Goal: Transaction & Acquisition: Purchase product/service

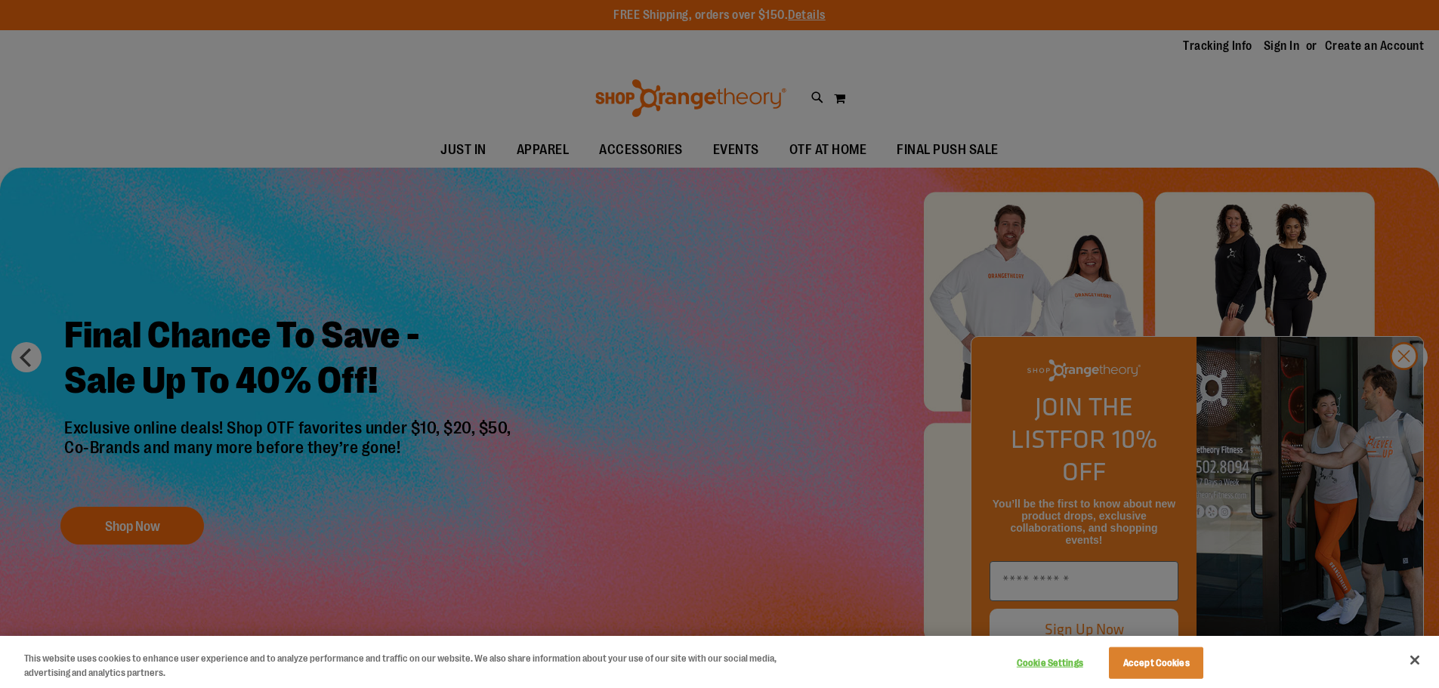
click at [1408, 391] on div at bounding box center [719, 344] width 1439 height 688
click at [1151, 656] on button "Accept Cookies" at bounding box center [1156, 663] width 94 height 32
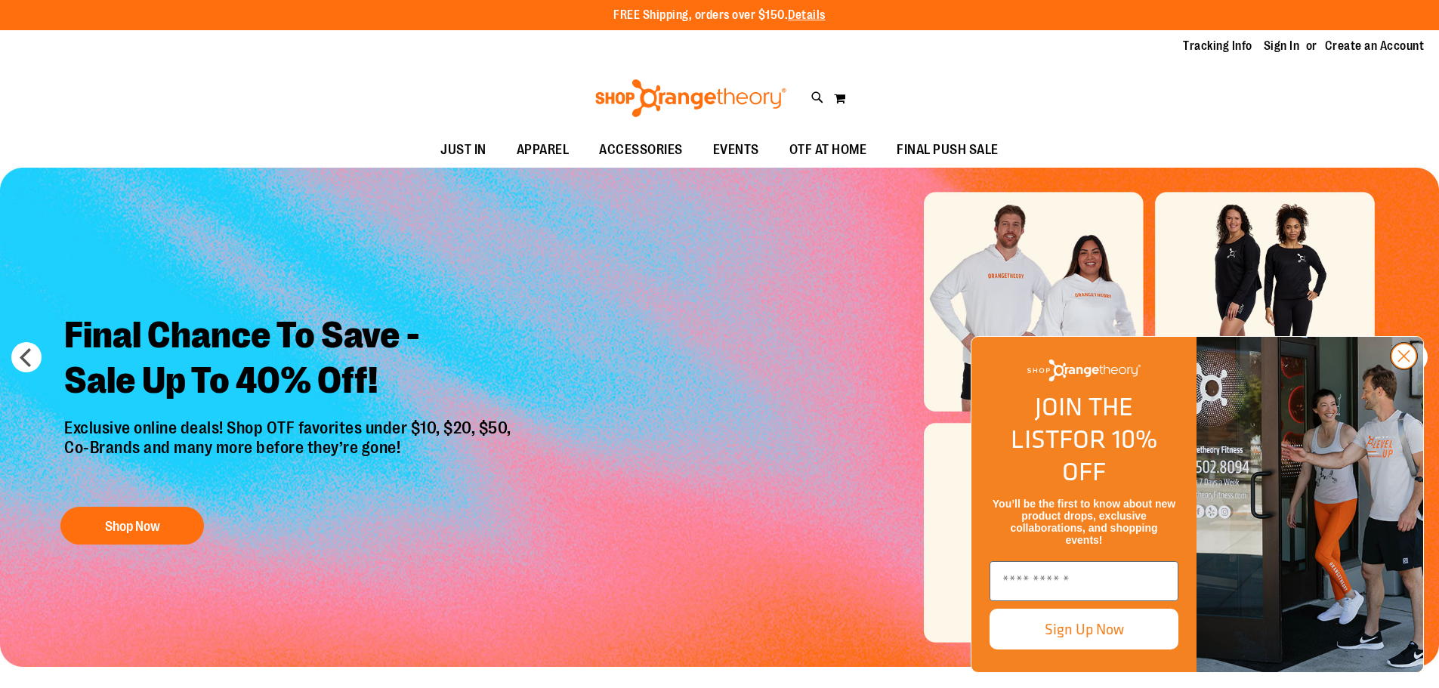
click at [1404, 369] on circle "Close dialog" at bounding box center [1403, 356] width 25 height 25
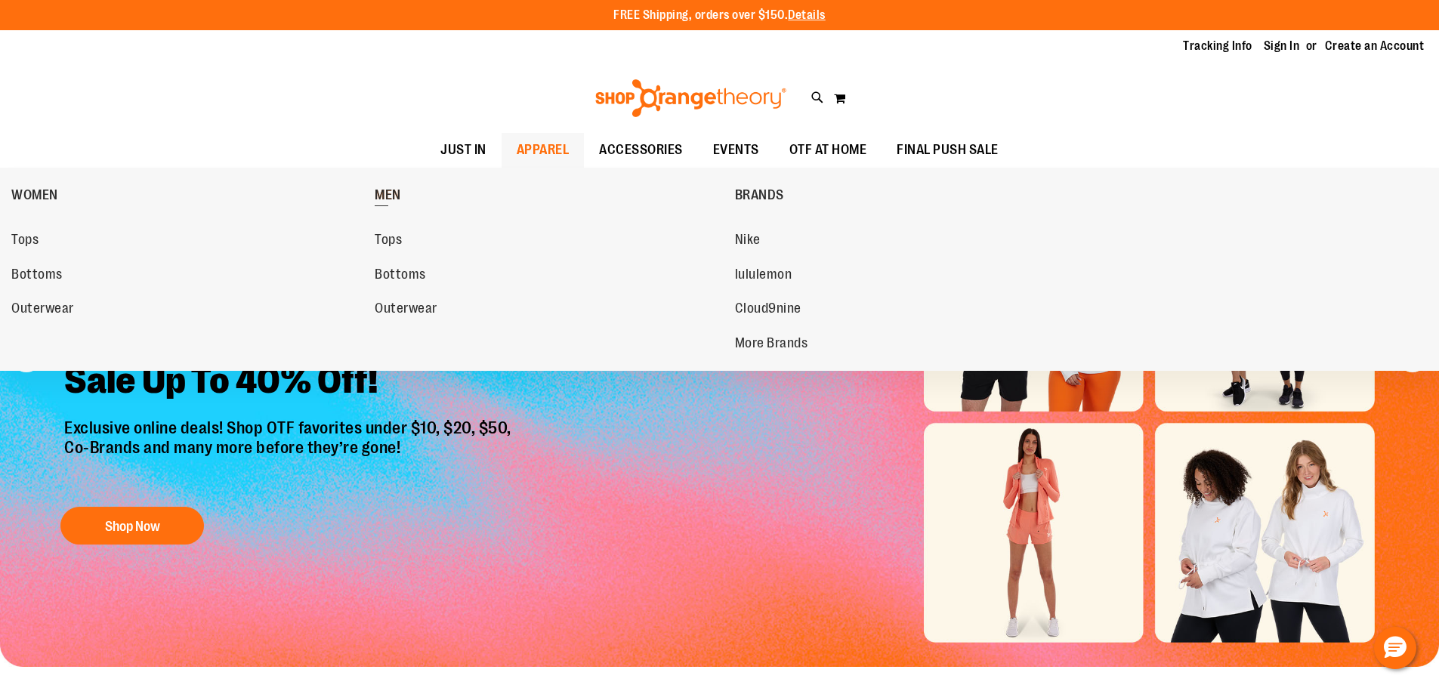
click at [396, 200] on span "MEN" at bounding box center [388, 196] width 26 height 19
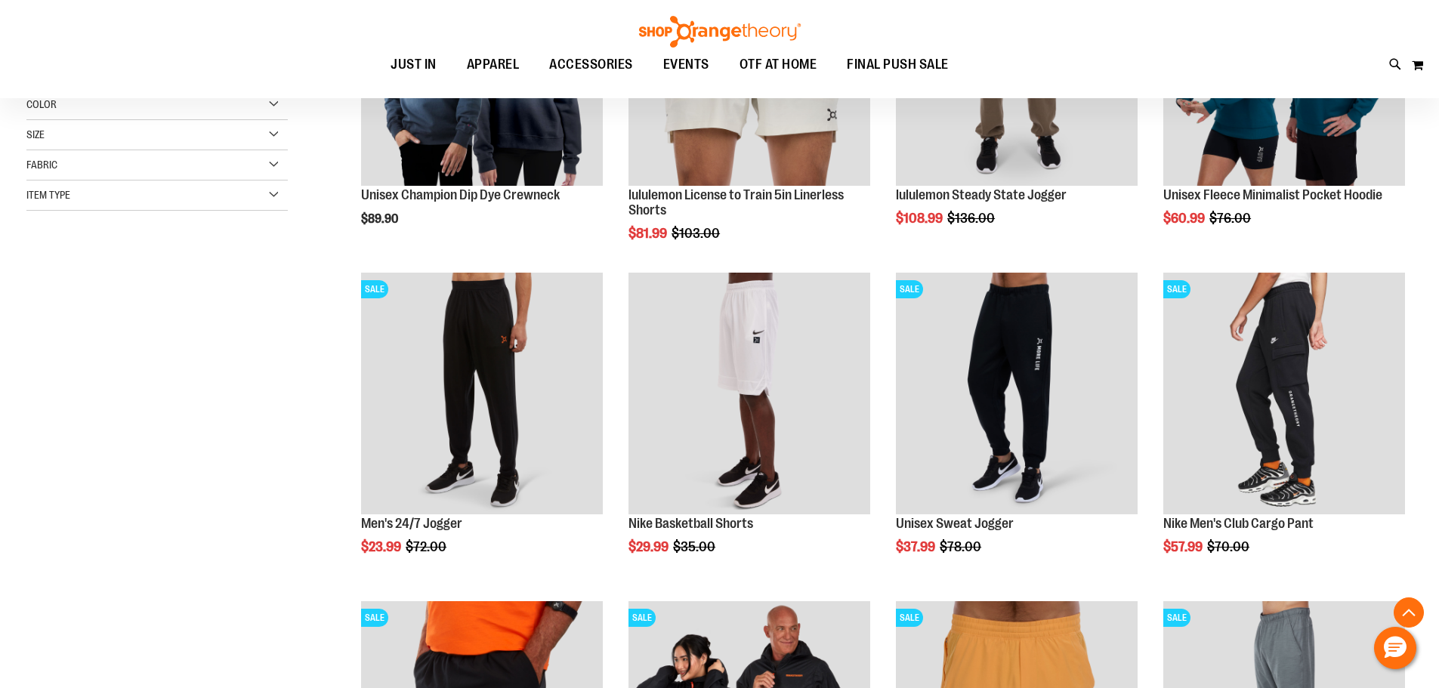
scroll to position [378, 0]
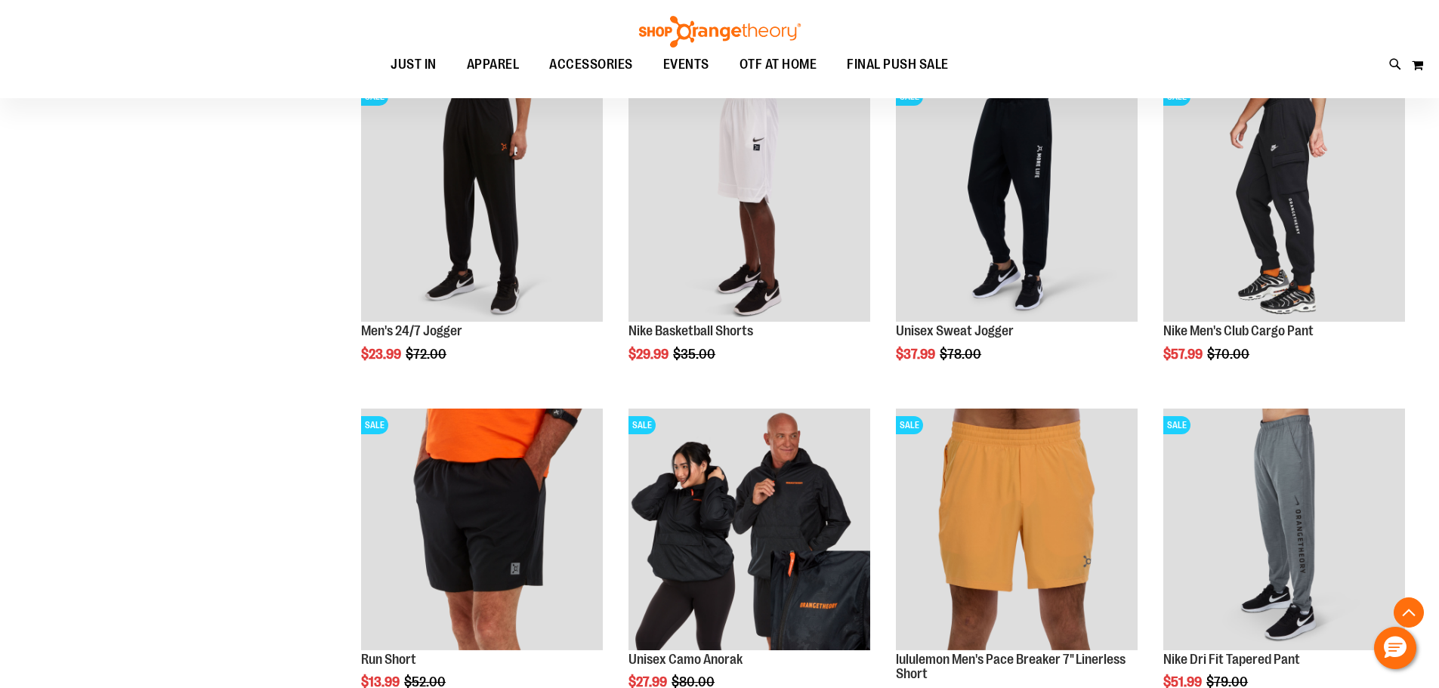
scroll to position [680, 0]
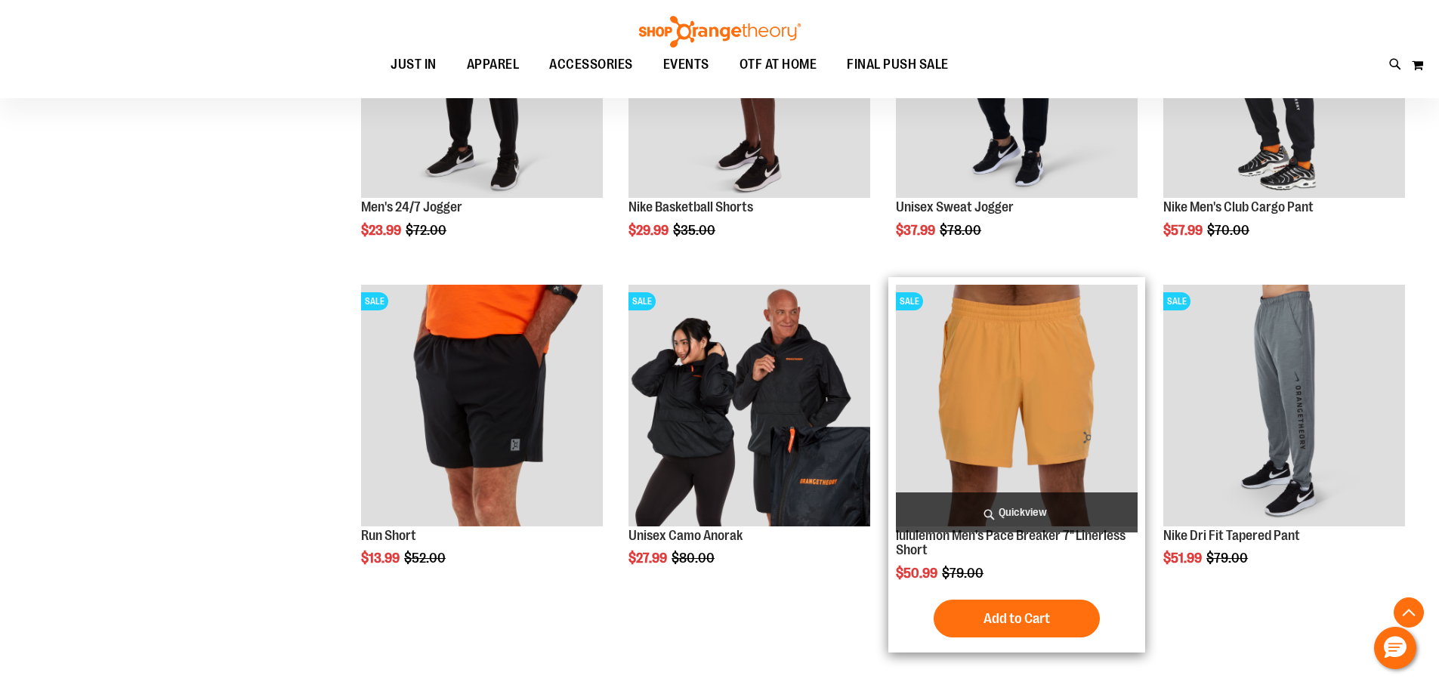
click at [1038, 392] on img "product" at bounding box center [1017, 406] width 242 height 242
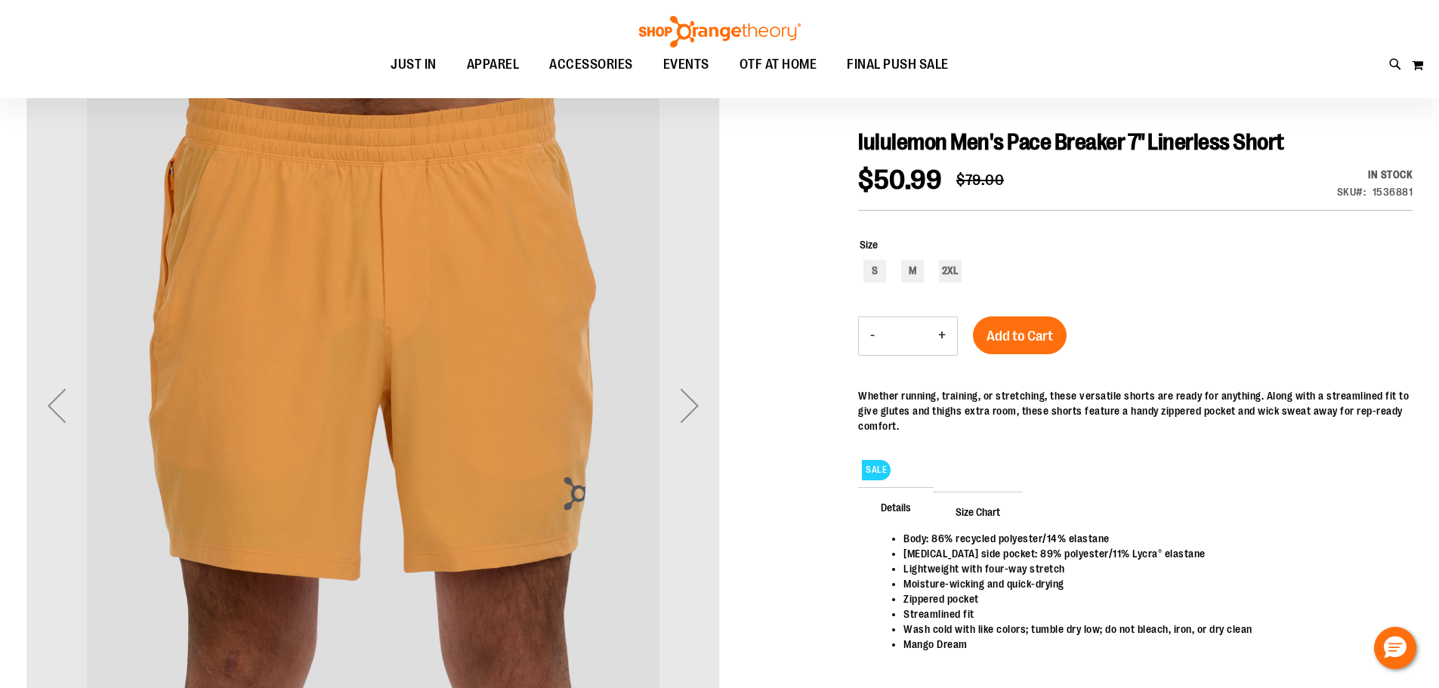
scroll to position [226, 0]
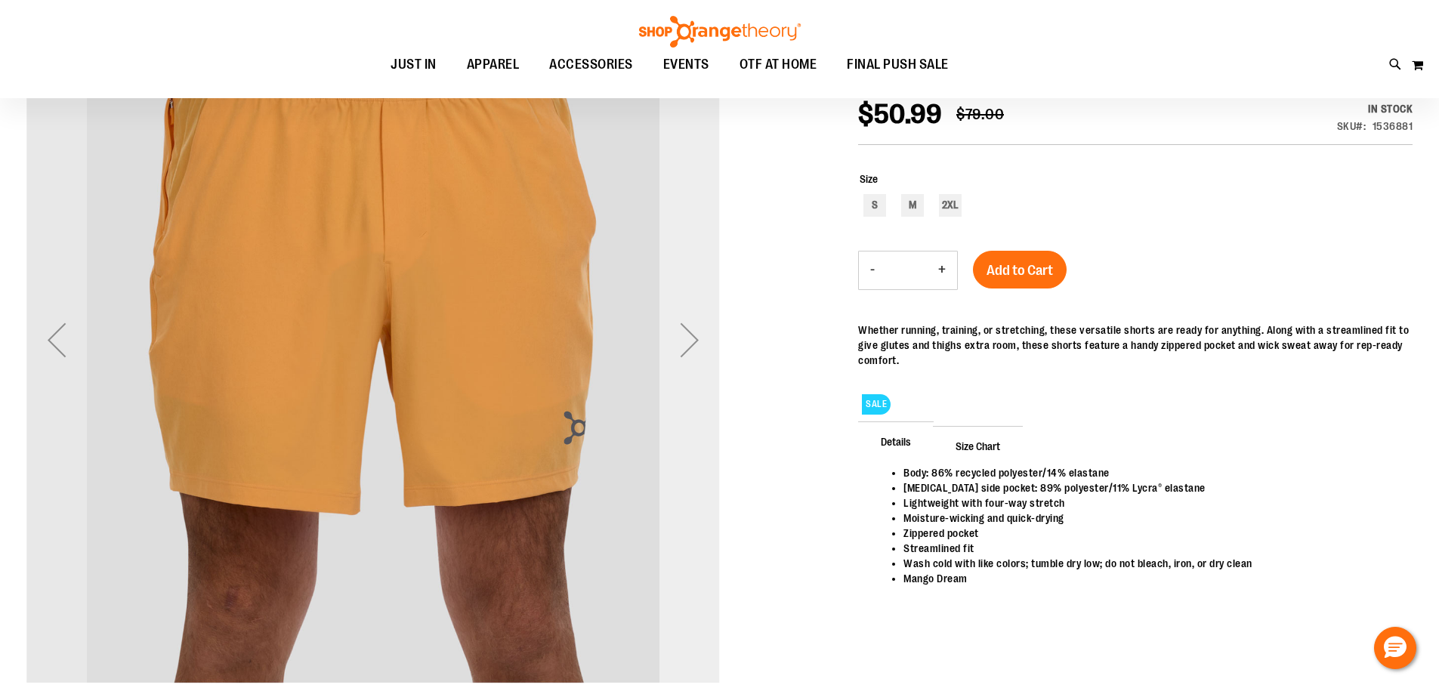
click at [690, 341] on div "Next" at bounding box center [689, 340] width 60 height 60
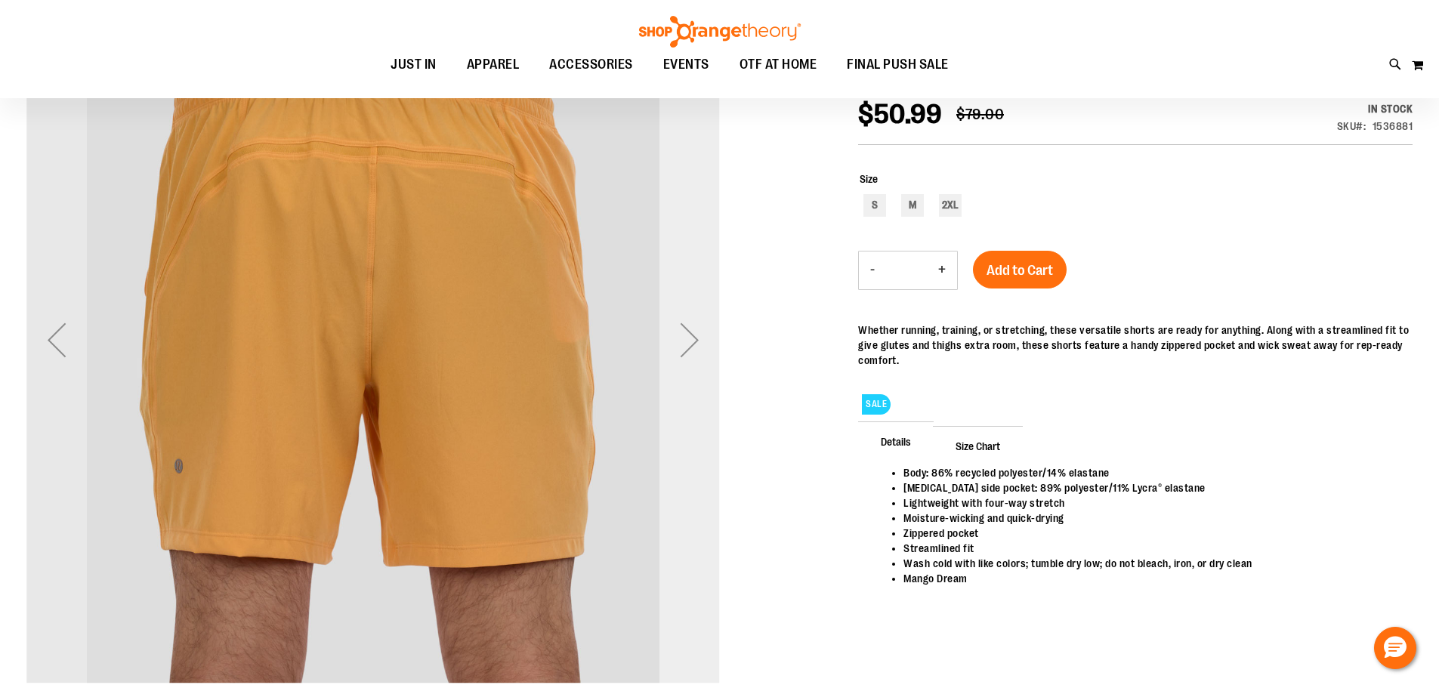
click at [690, 341] on div "Next" at bounding box center [689, 340] width 60 height 60
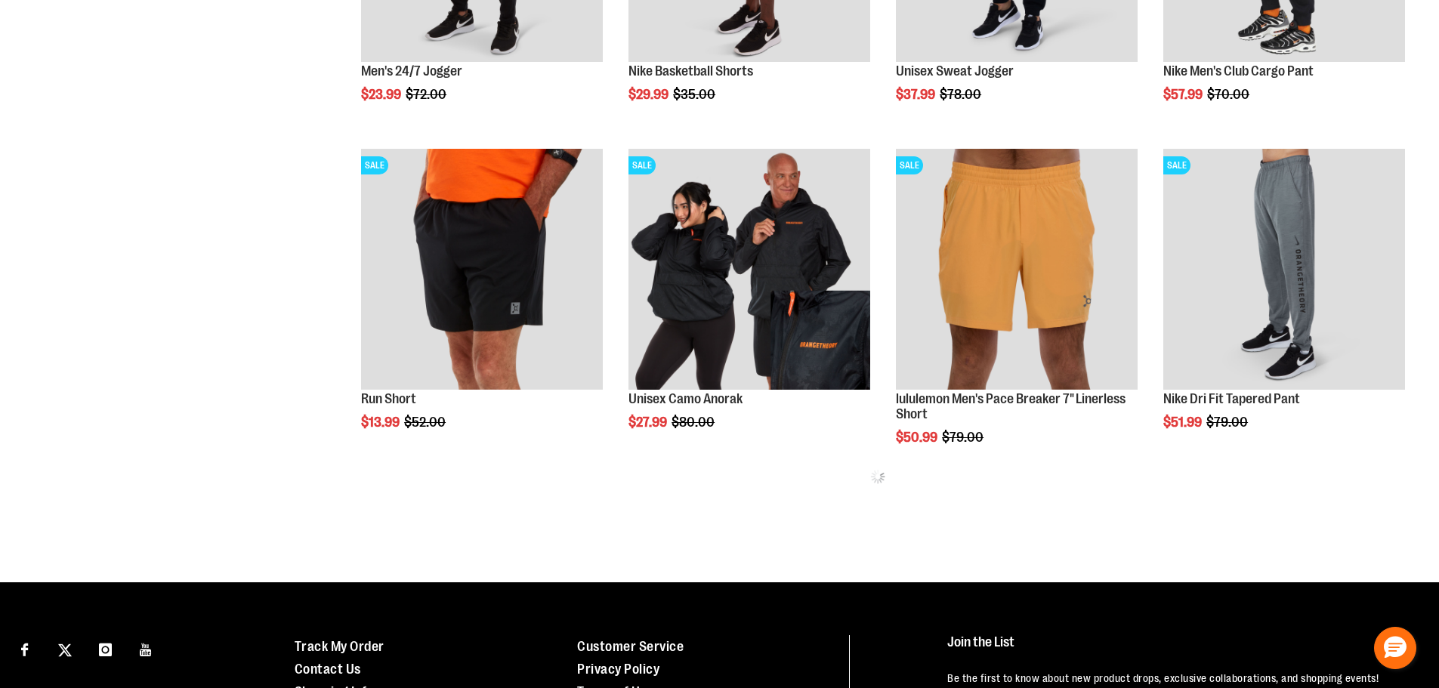
scroll to position [679, 0]
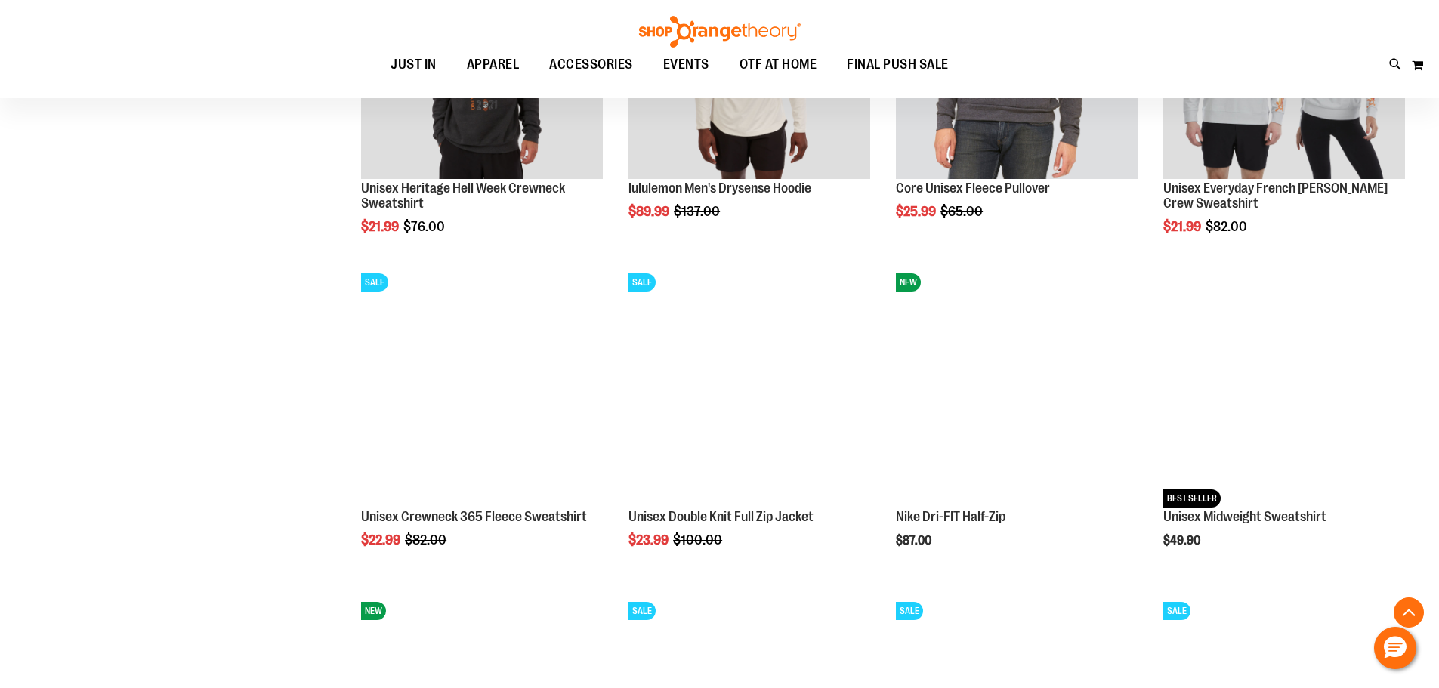
scroll to position [1359, 0]
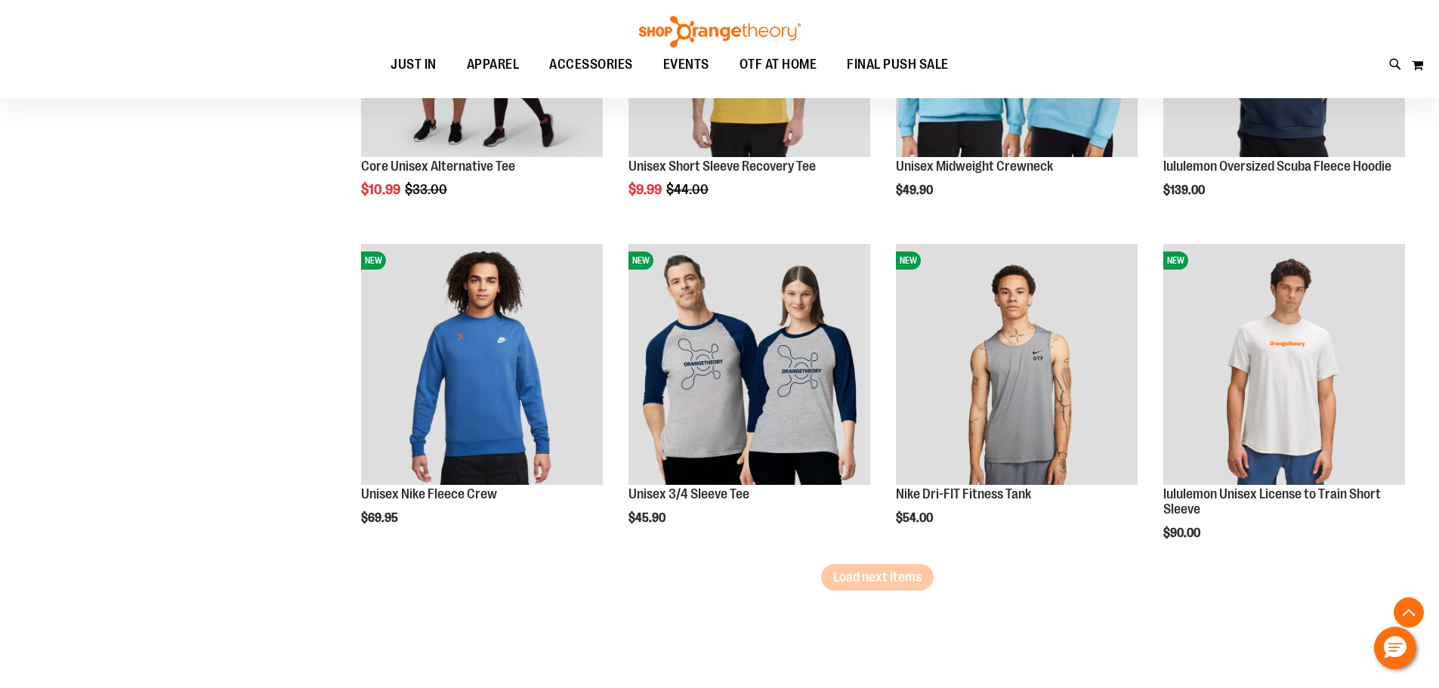
scroll to position [2719, 0]
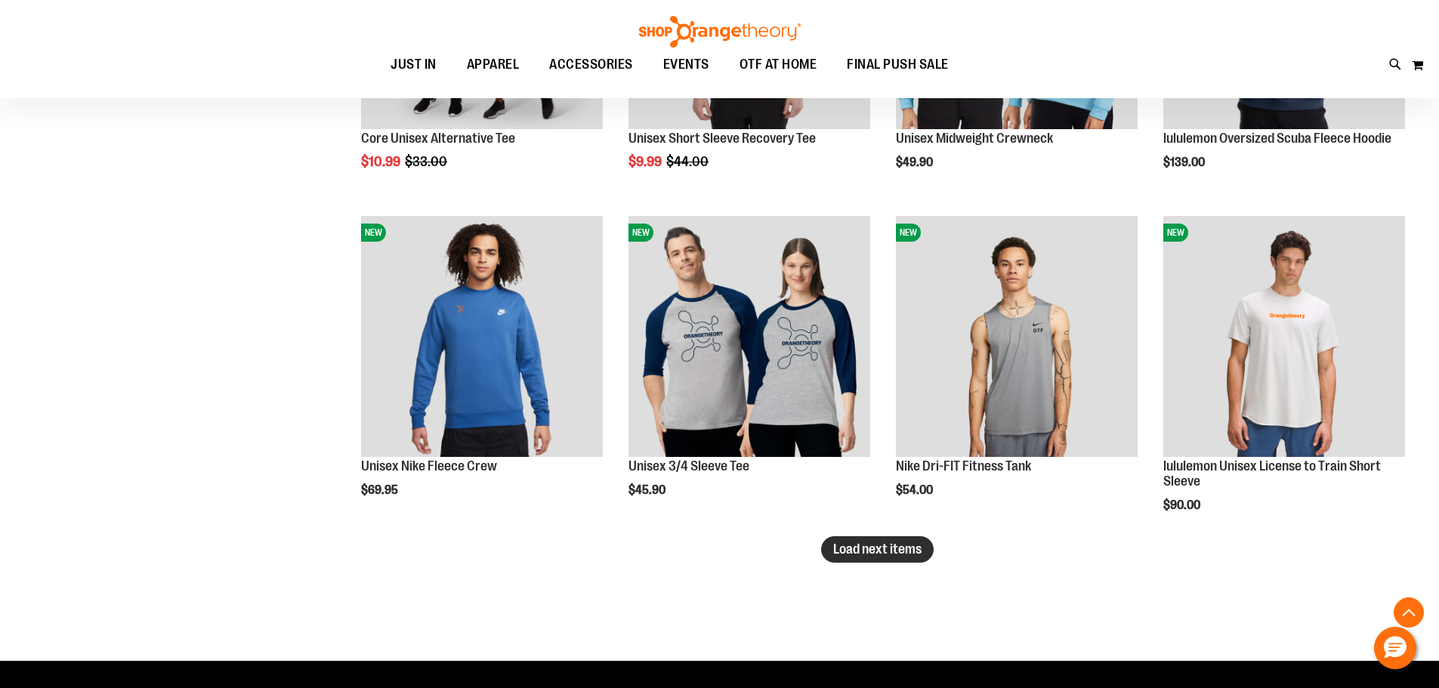
click at [885, 553] on span "Load next items" at bounding box center [877, 549] width 88 height 15
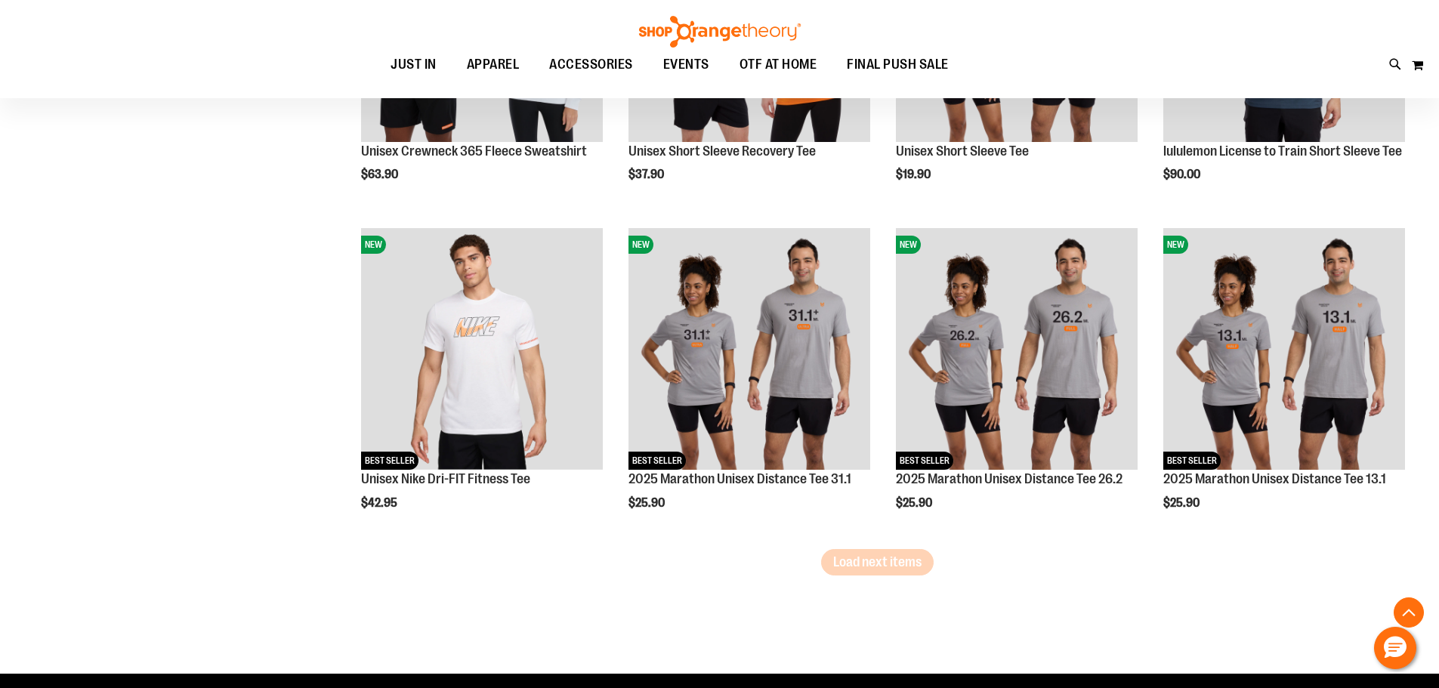
scroll to position [3701, 0]
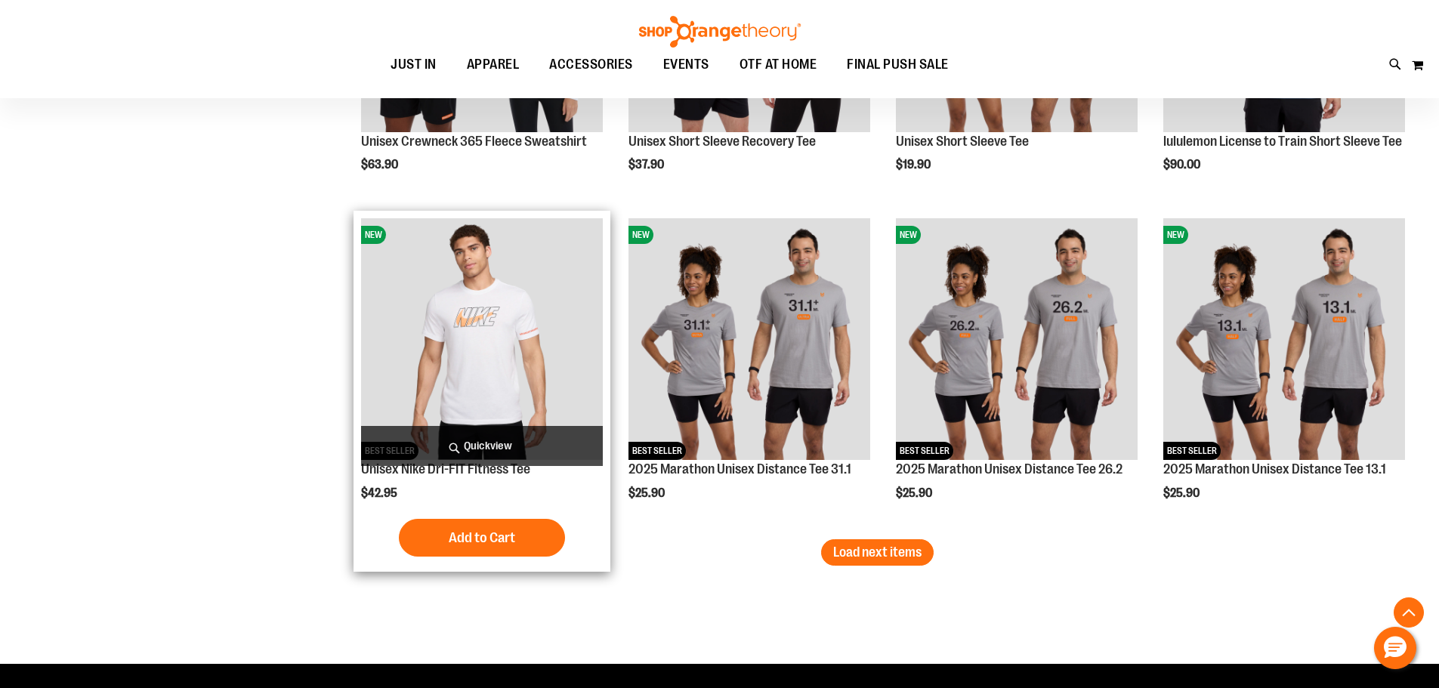
click at [489, 314] on img "product" at bounding box center [482, 339] width 242 height 242
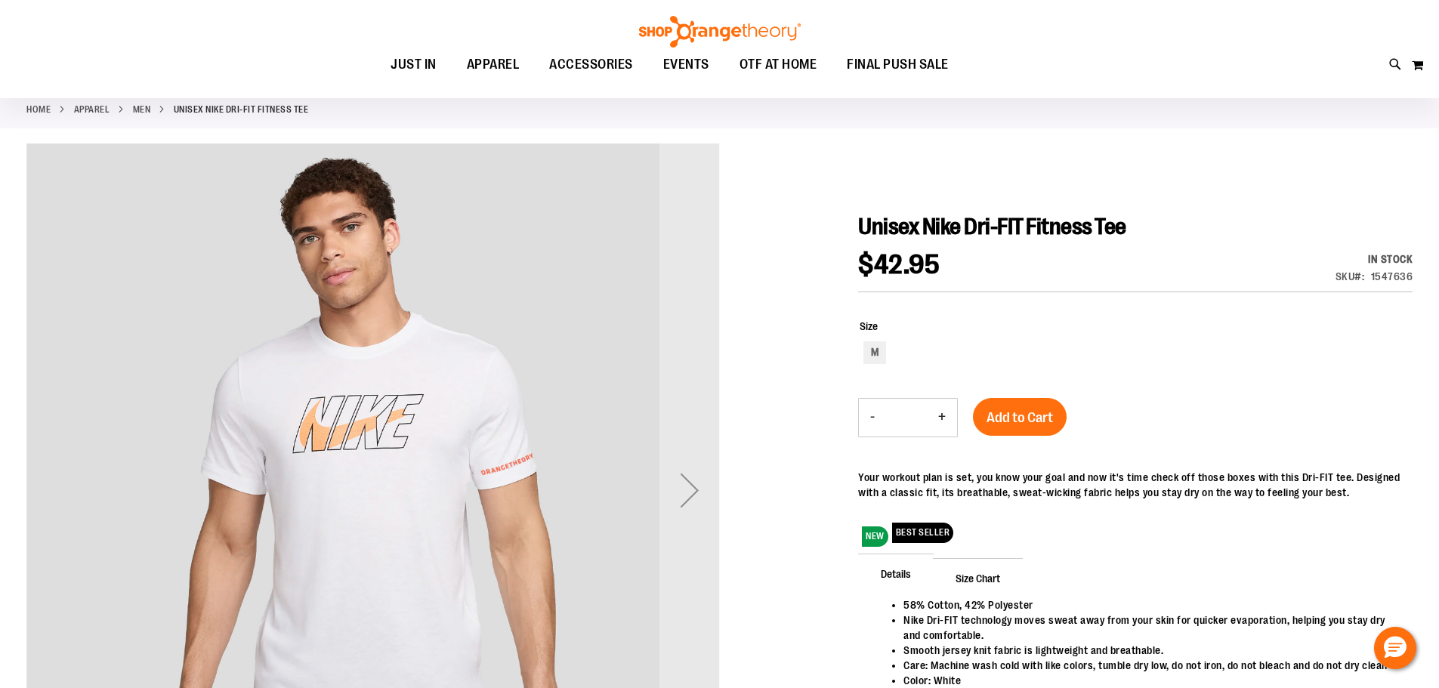
scroll to position [75, 0]
click at [687, 489] on div "Next" at bounding box center [689, 491] width 60 height 60
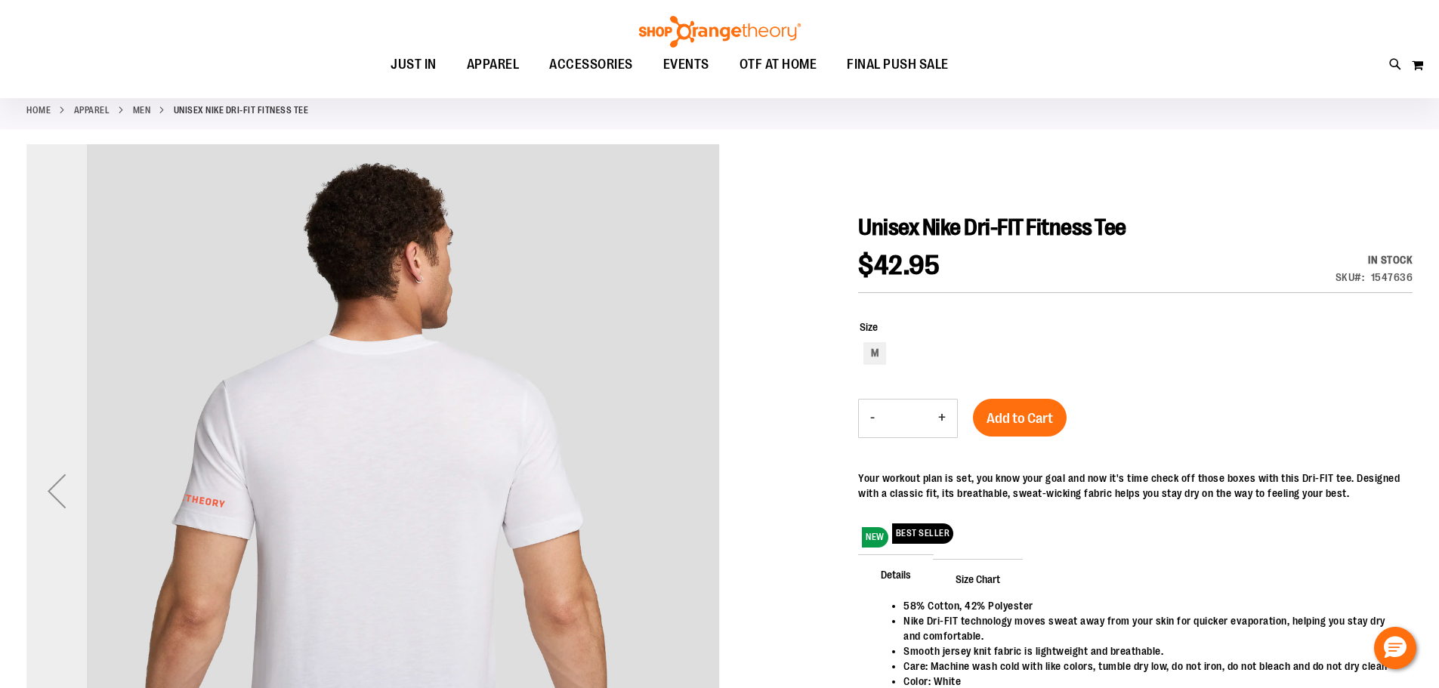
click at [65, 499] on div "Previous" at bounding box center [56, 491] width 60 height 60
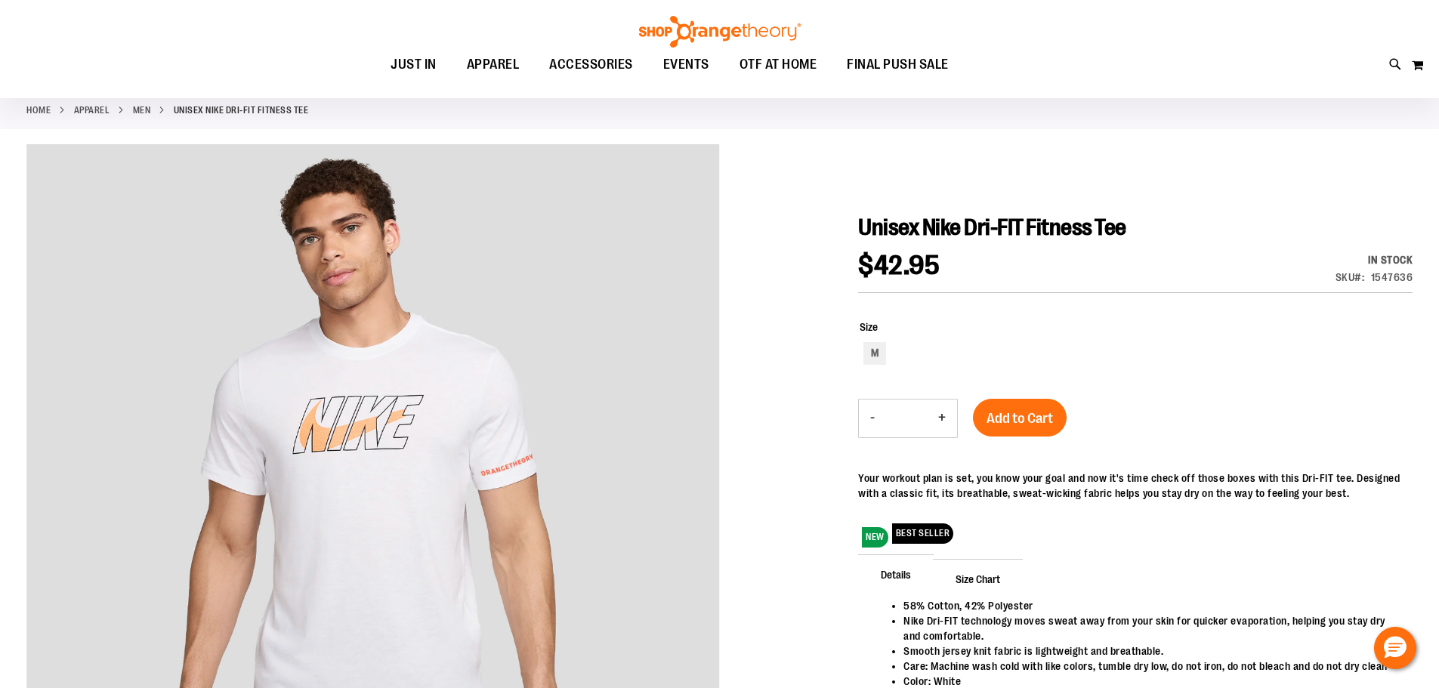
click at [1015, 412] on span "Add to Cart" at bounding box center [1020, 418] width 66 height 17
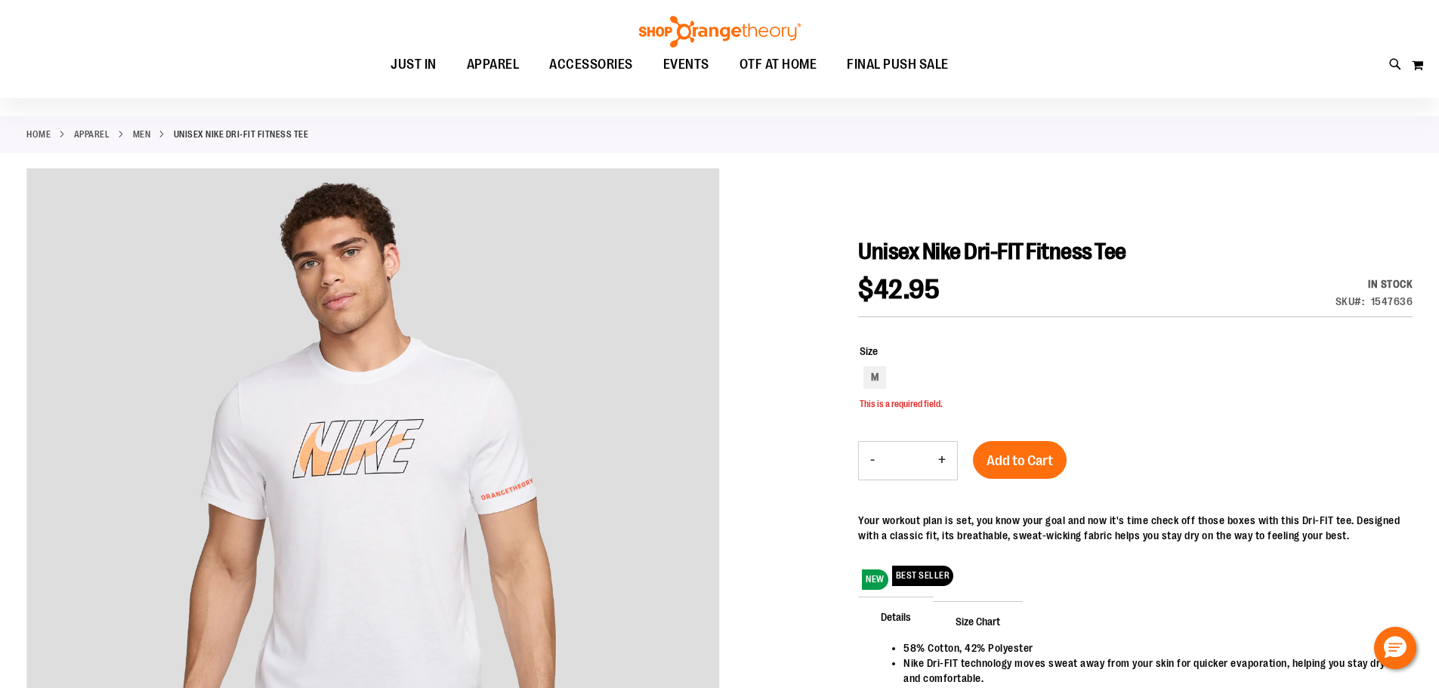
scroll to position [50, 0]
click at [873, 373] on div "M" at bounding box center [874, 378] width 23 height 23
type input "***"
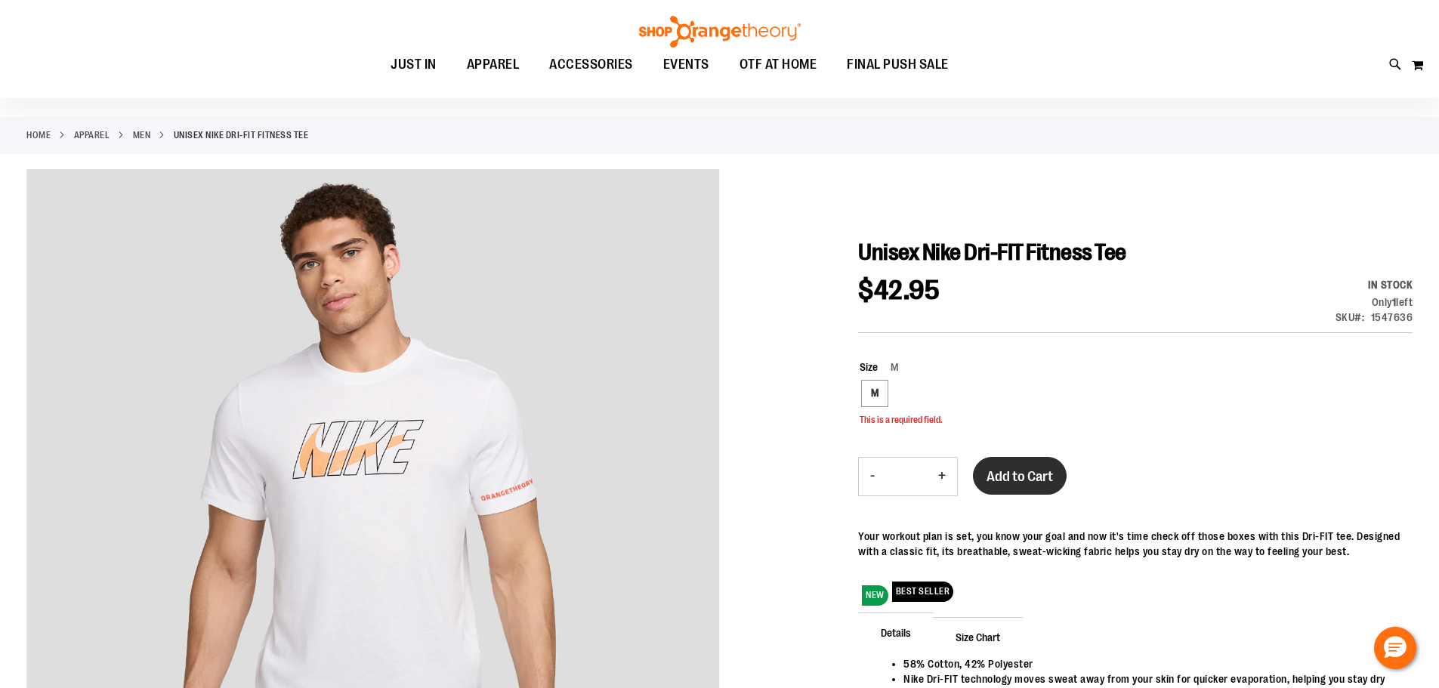
click at [1016, 471] on span "Add to Cart" at bounding box center [1020, 476] width 66 height 17
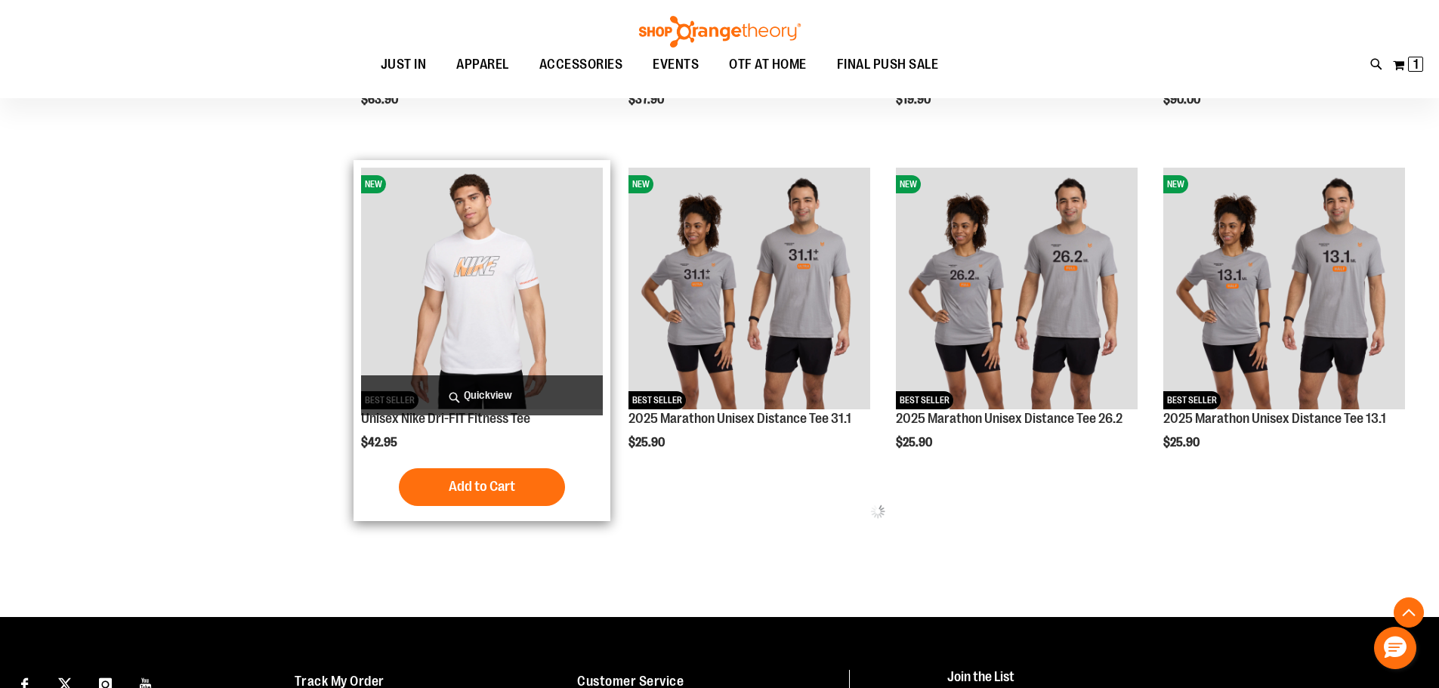
scroll to position [773, 0]
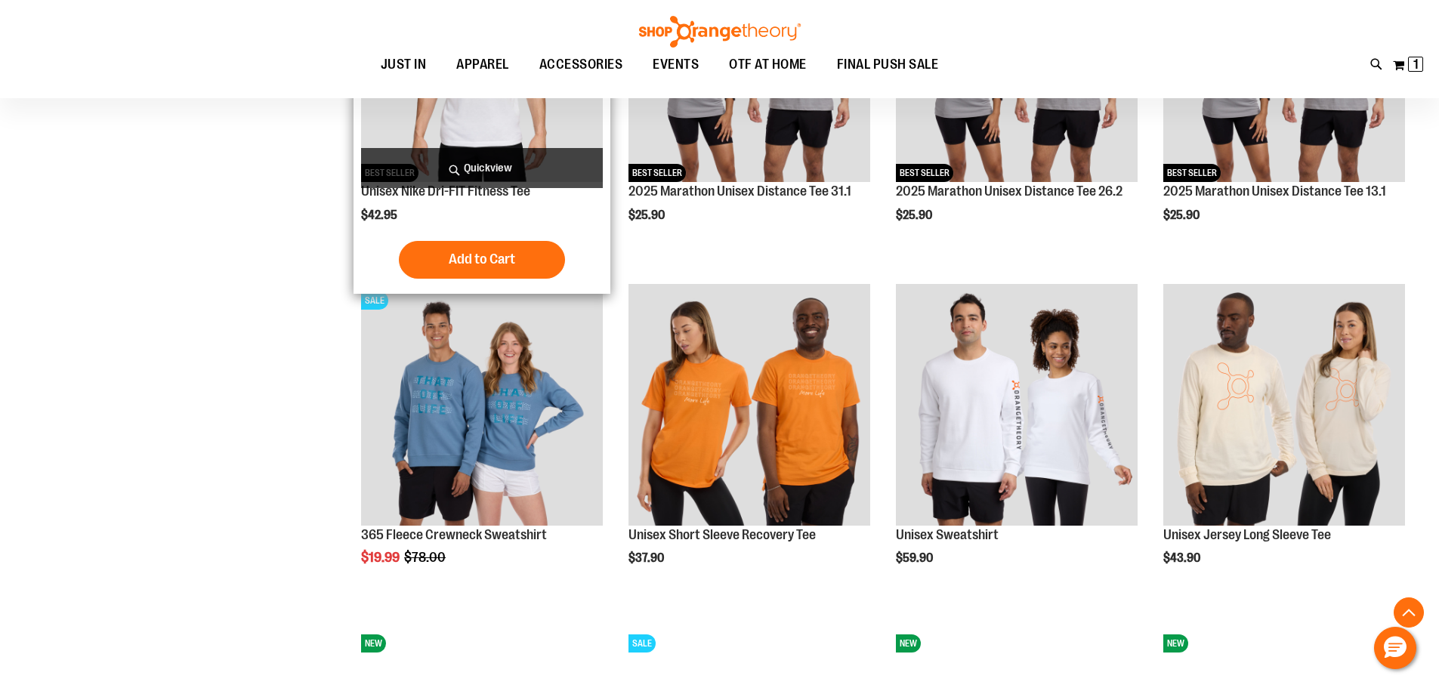
scroll to position [999, 0]
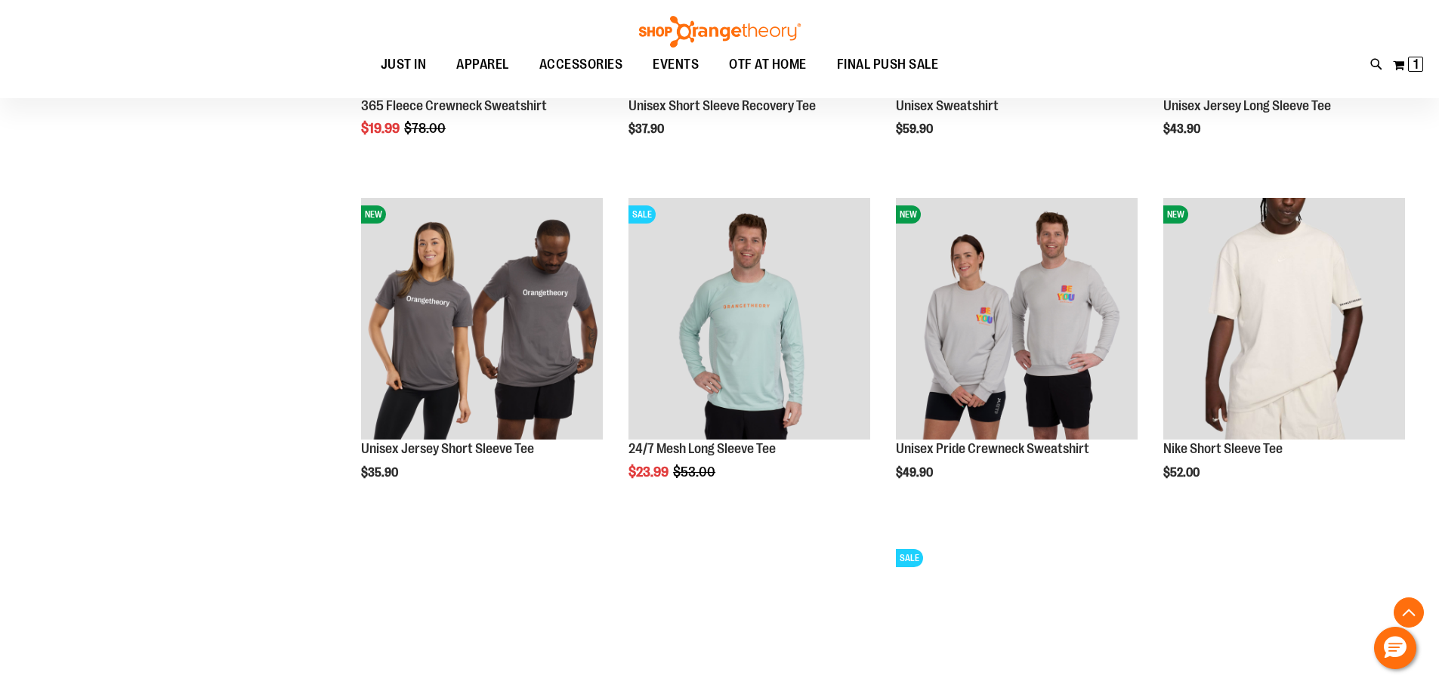
scroll to position [1377, 0]
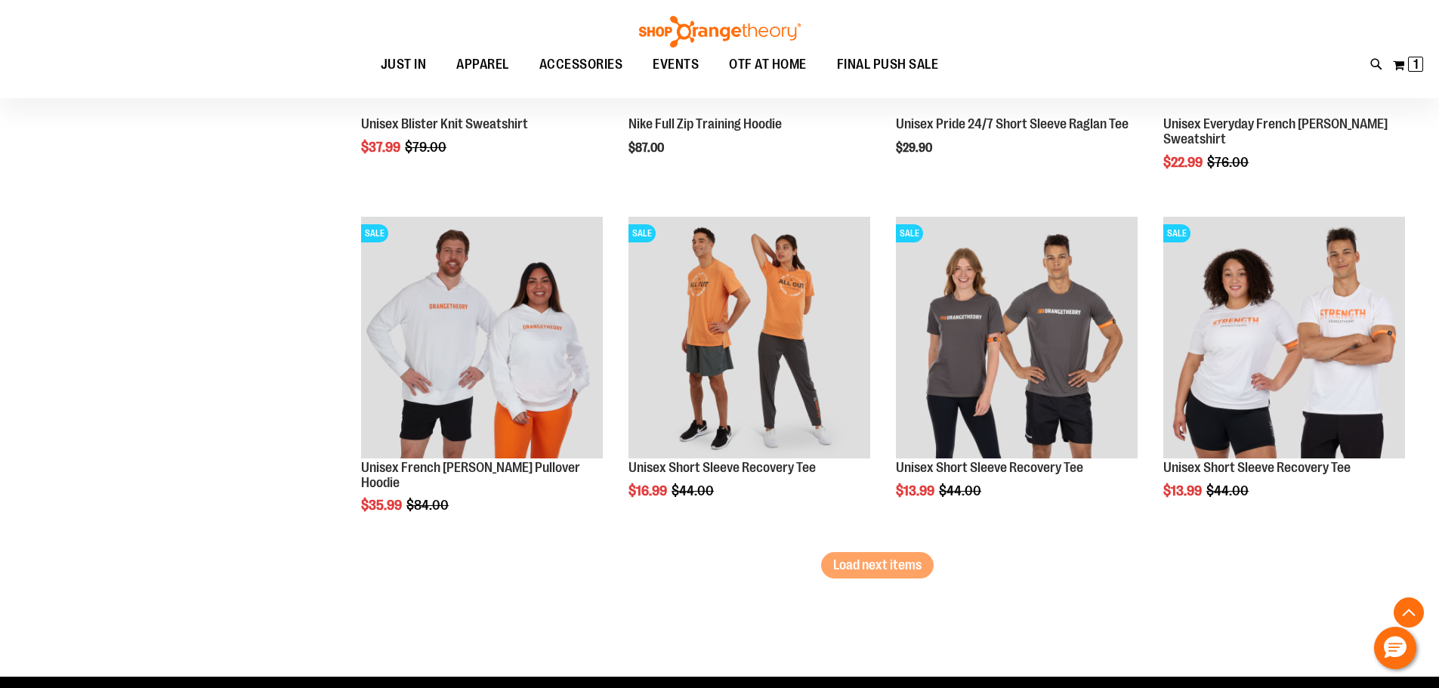
scroll to position [2709, 0]
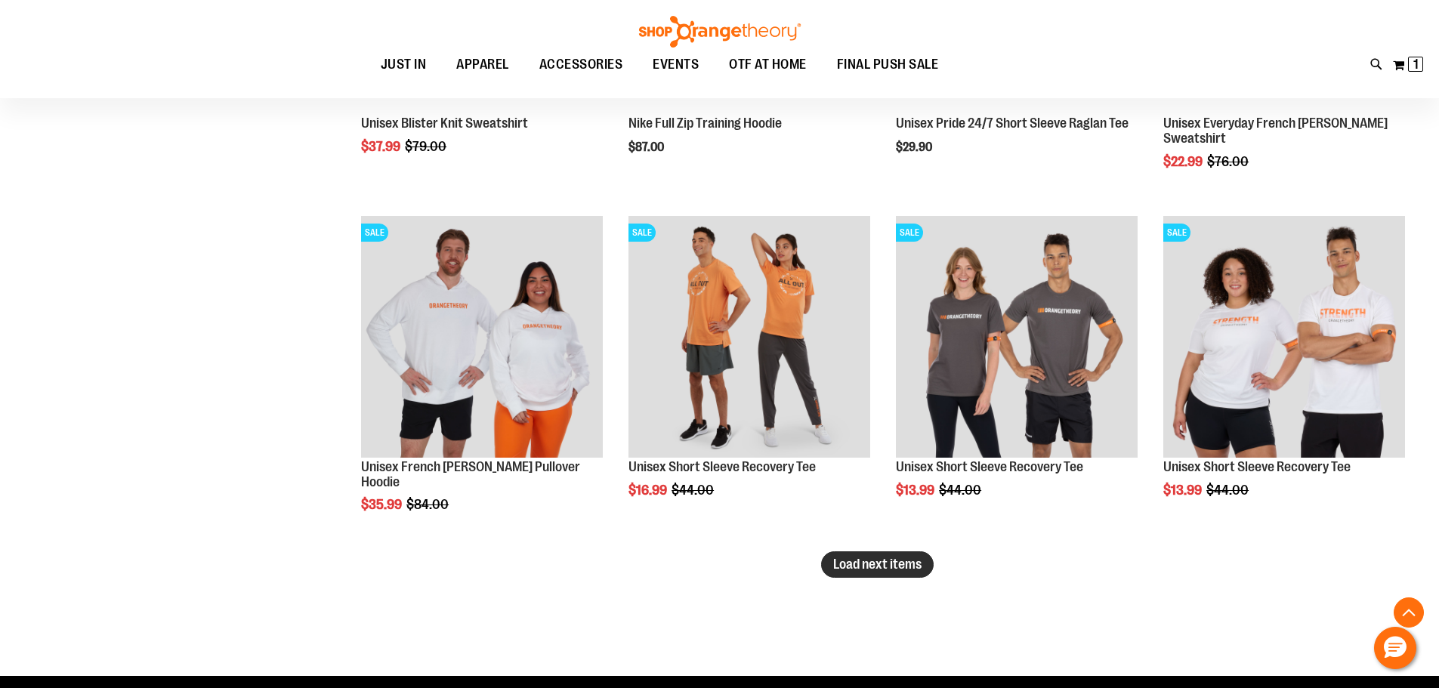
click at [906, 567] on span "Load next items" at bounding box center [877, 564] width 88 height 15
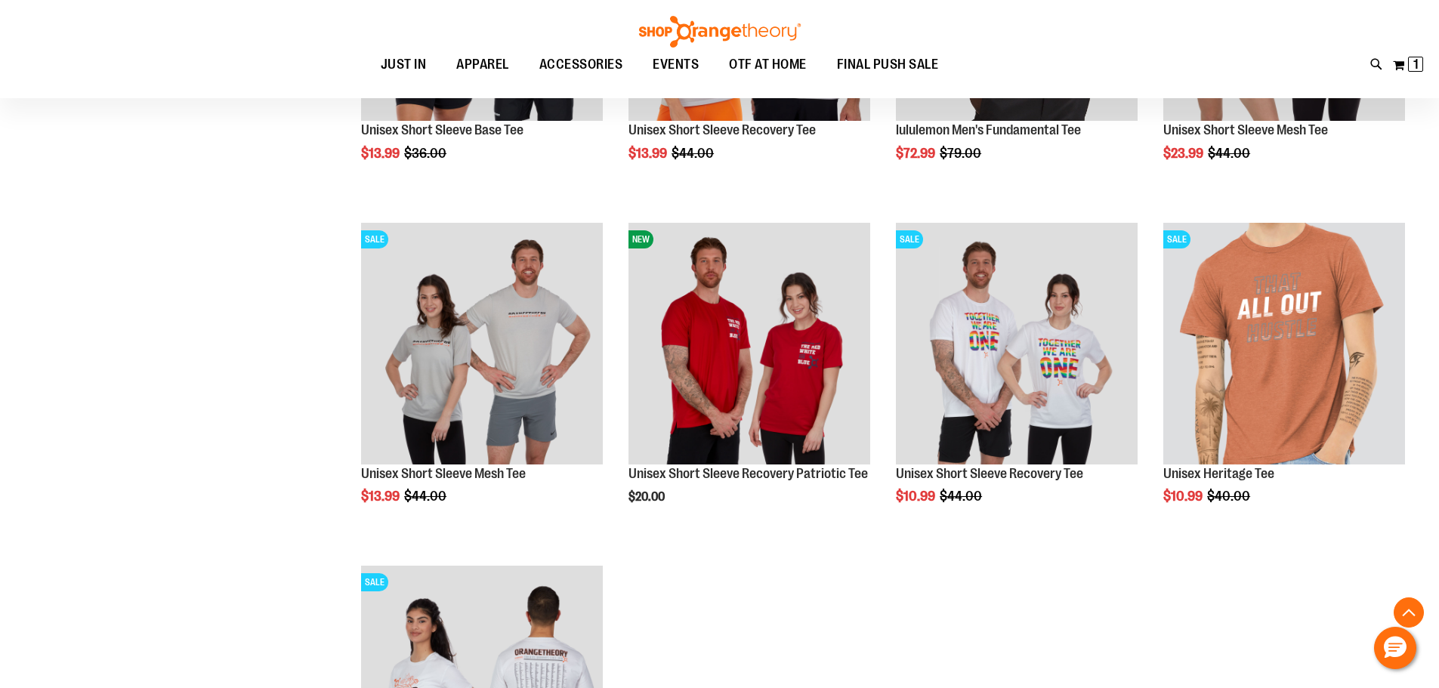
scroll to position [3313, 0]
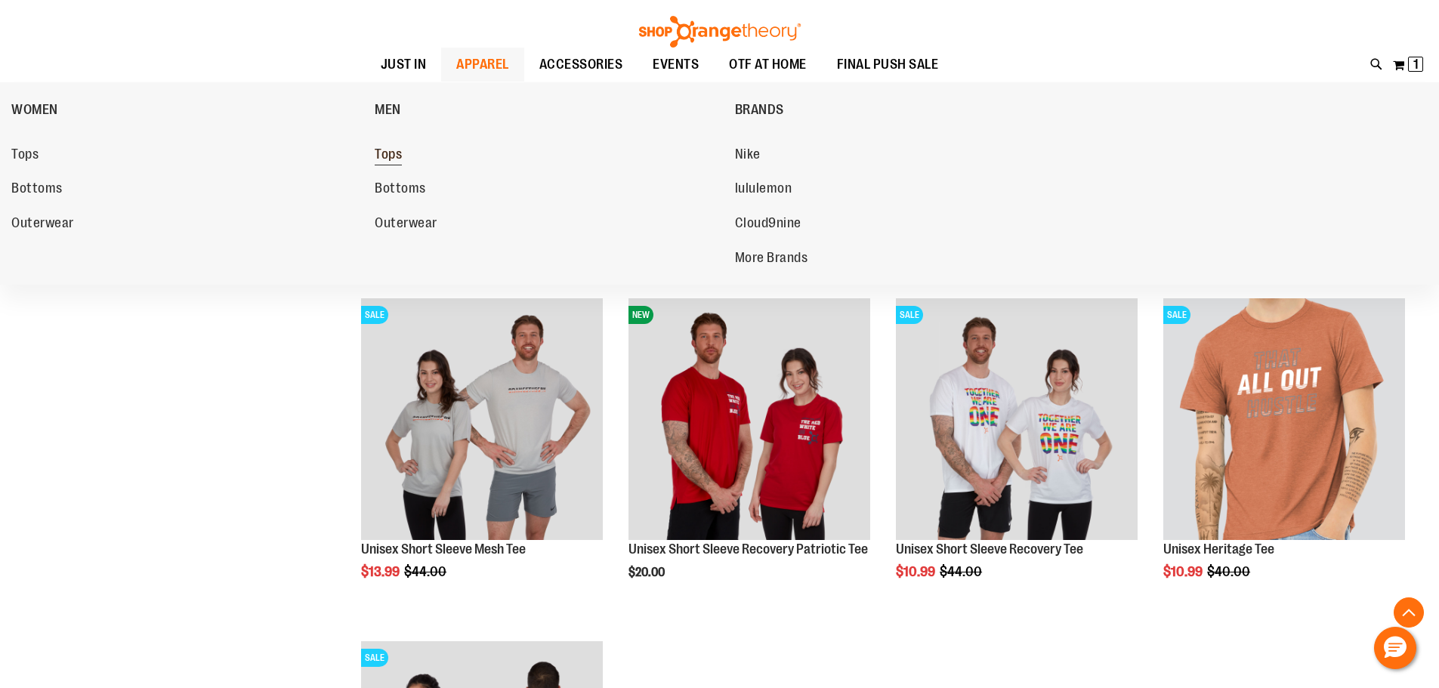
click at [392, 153] on span "Tops" at bounding box center [388, 156] width 27 height 19
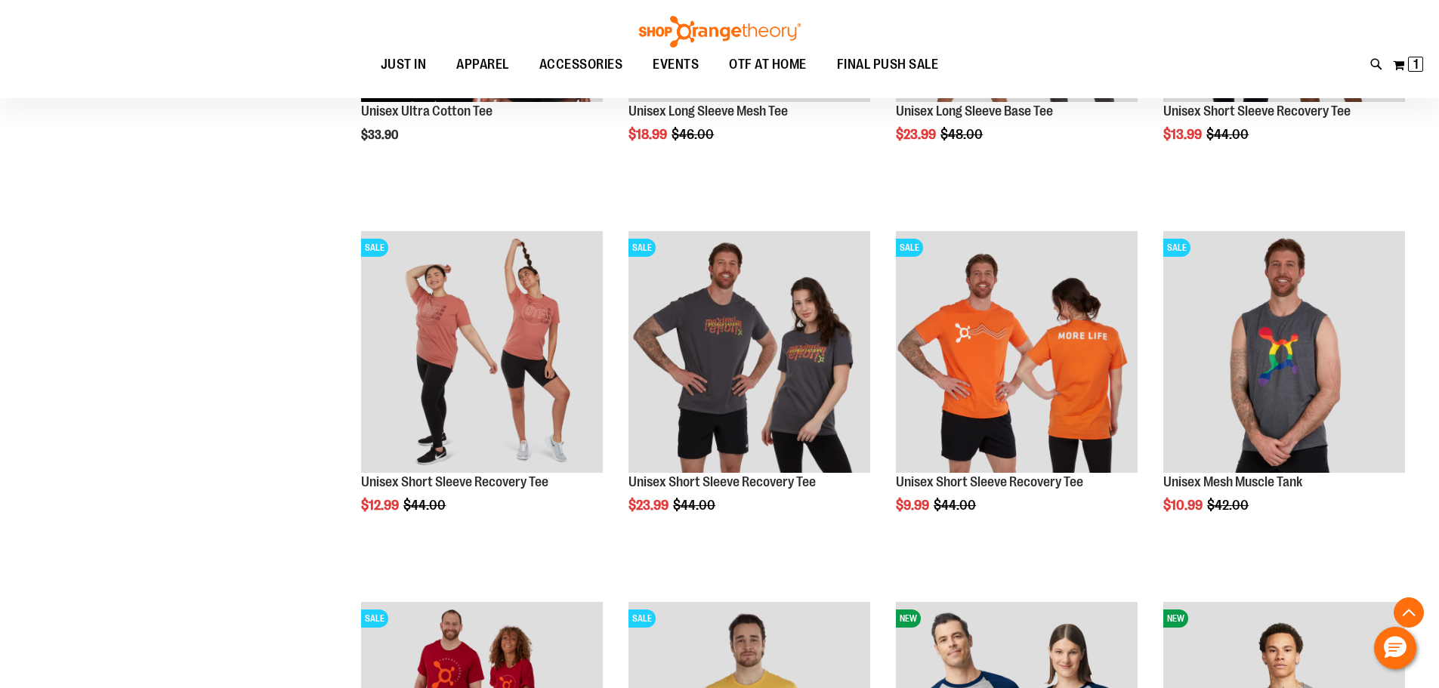
scroll to position [528, 0]
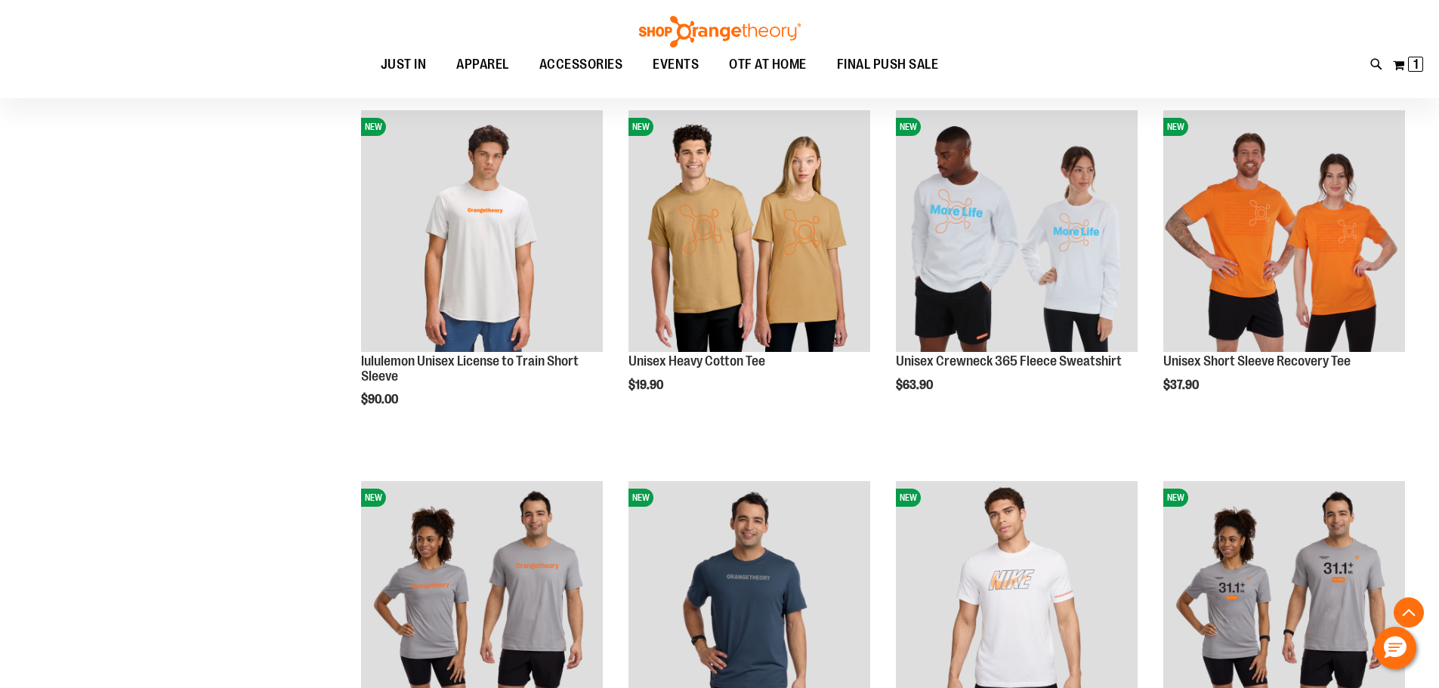
scroll to position [1283, 0]
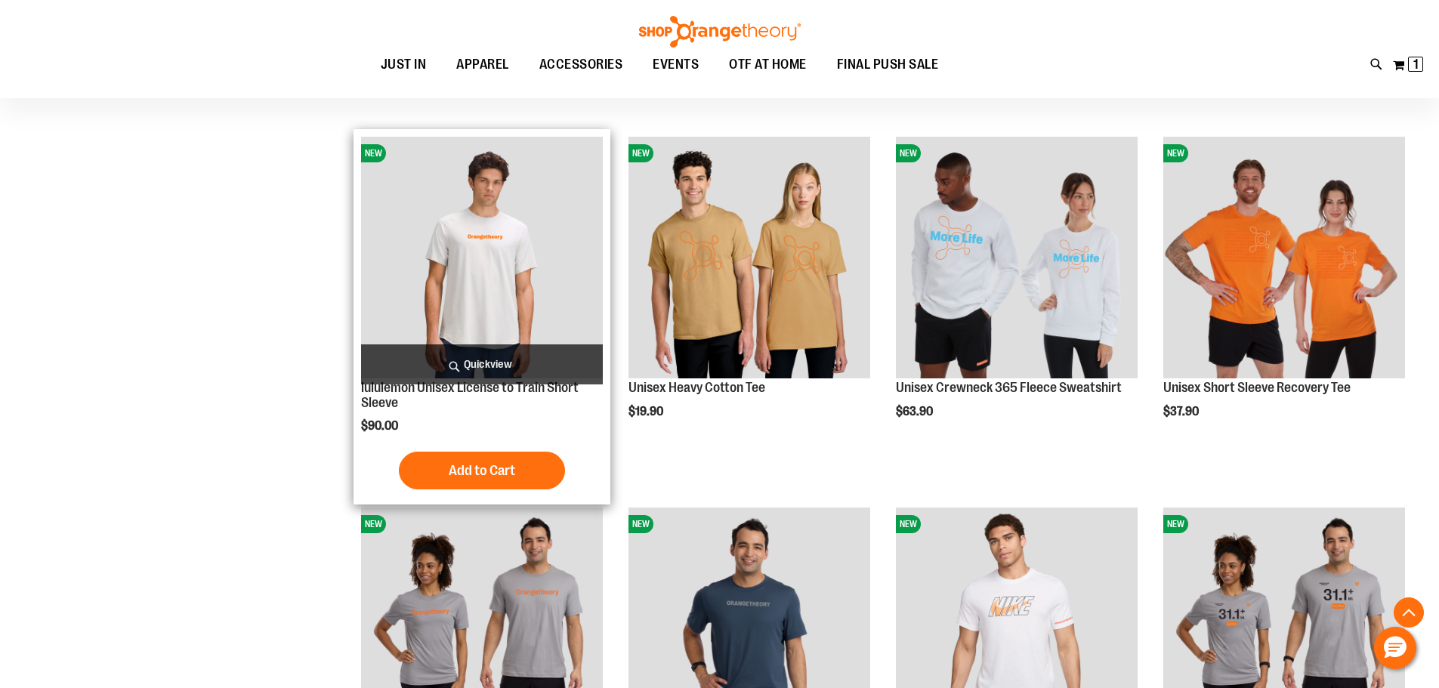
click at [490, 264] on img "product" at bounding box center [482, 258] width 242 height 242
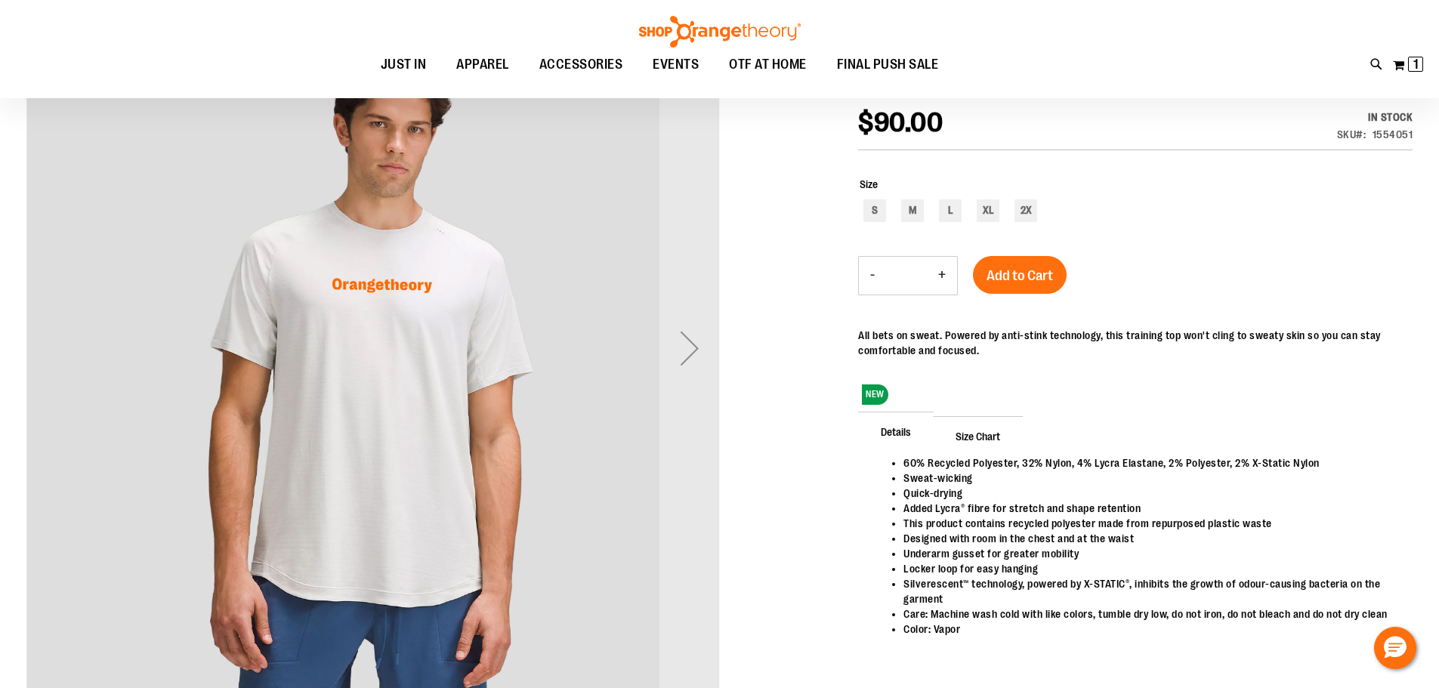
scroll to position [226, 0]
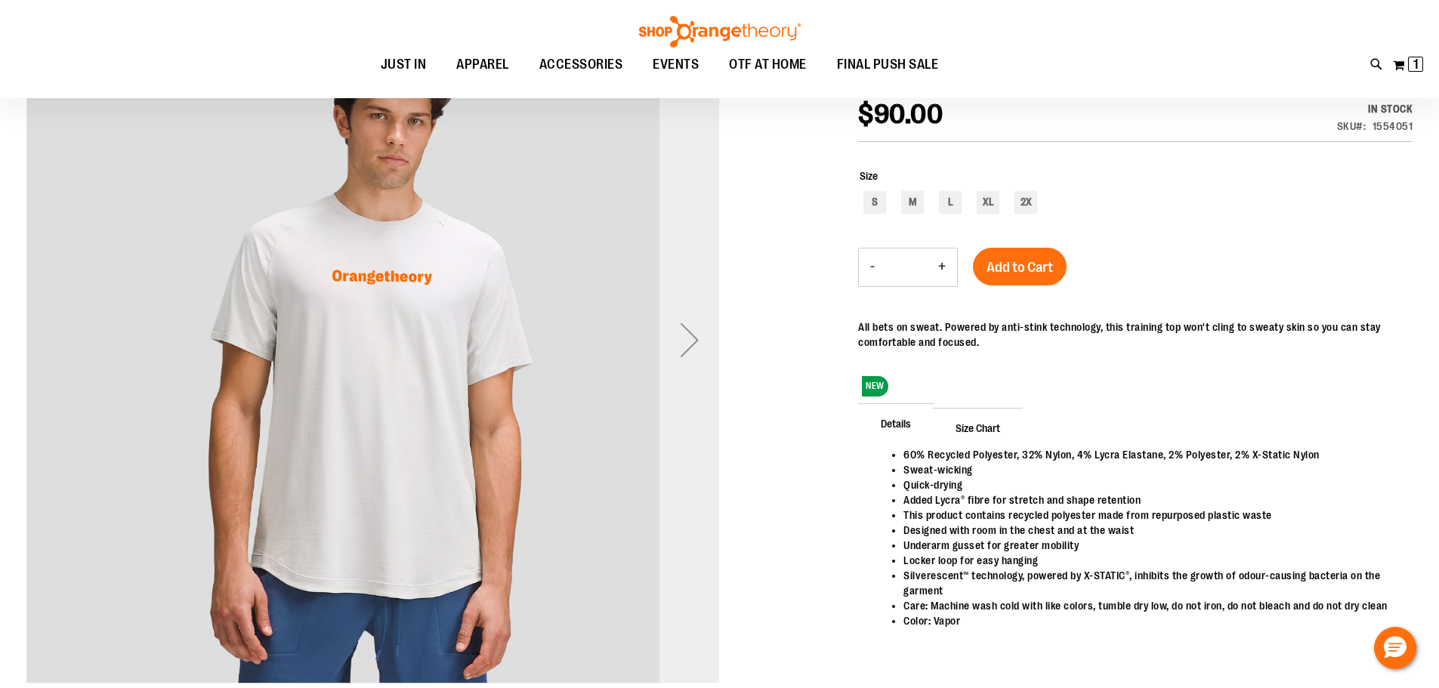
click at [696, 343] on div "Next" at bounding box center [689, 340] width 60 height 60
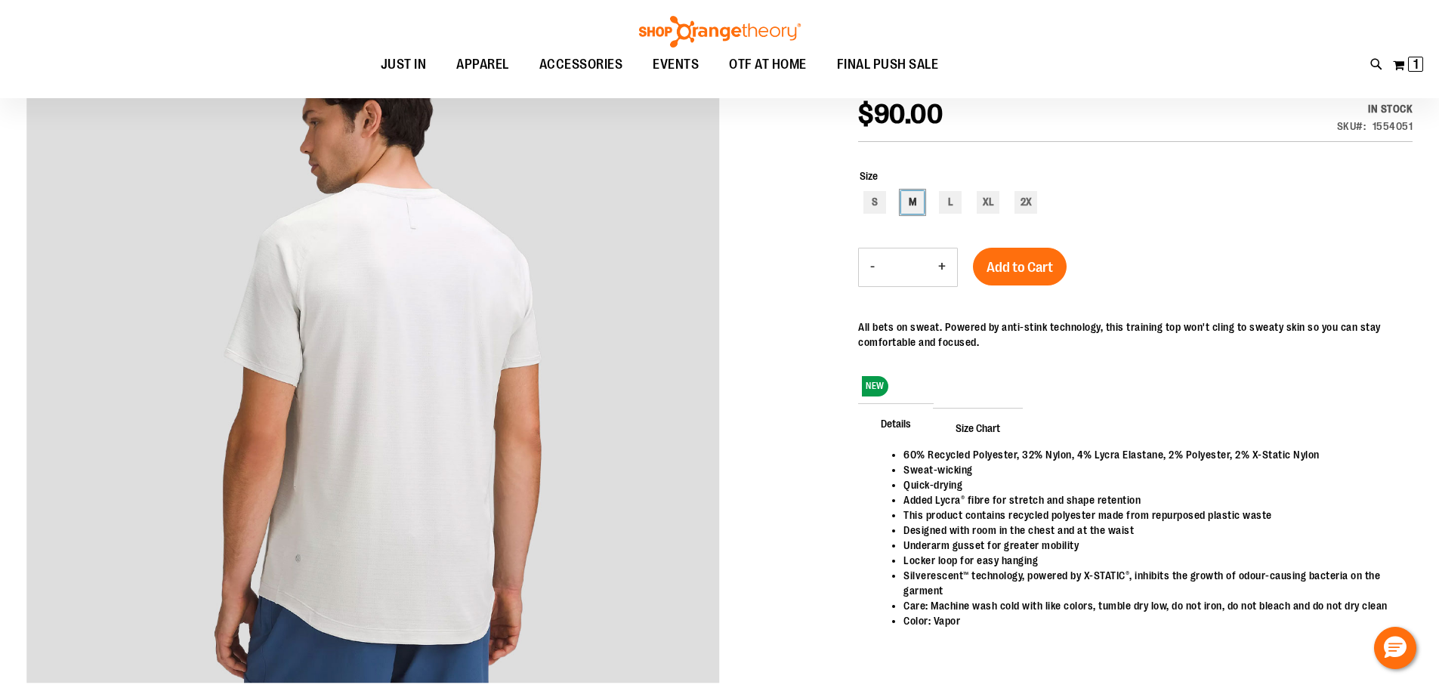
click at [913, 205] on div "M" at bounding box center [912, 202] width 23 height 23
type input "***"
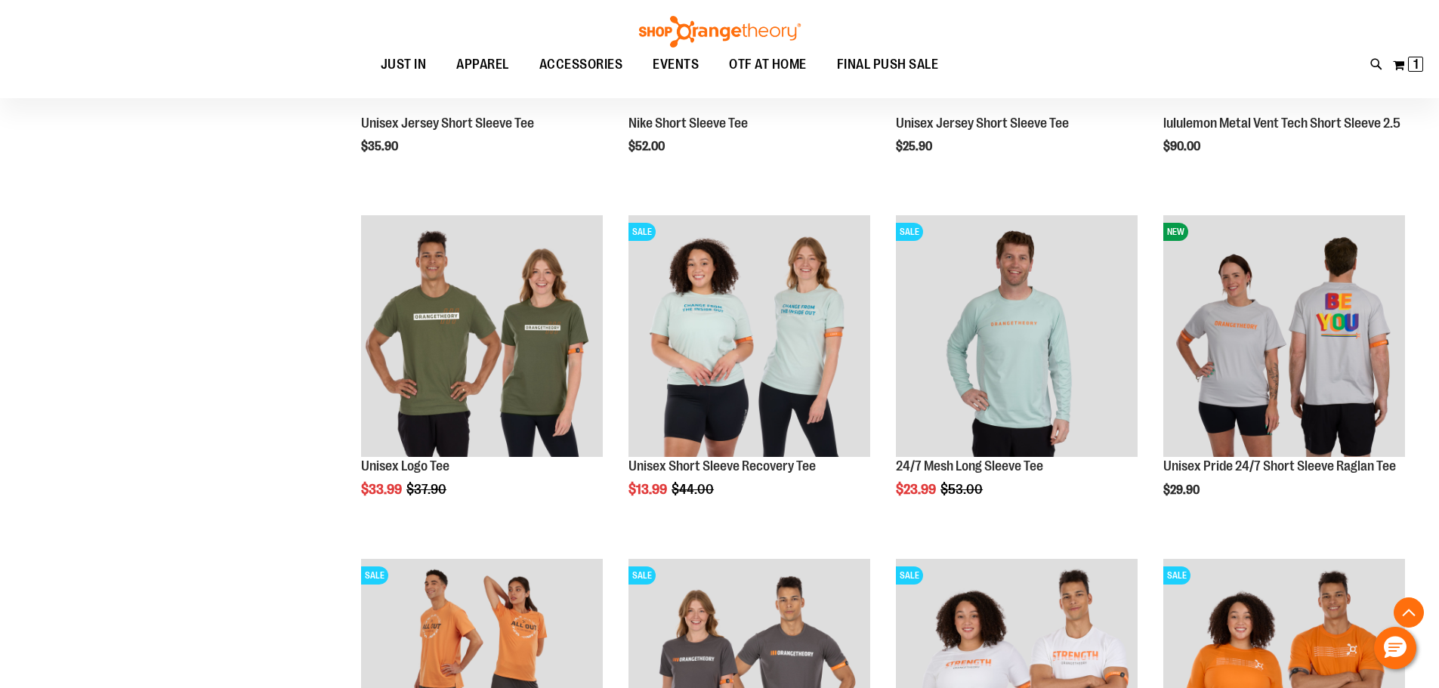
scroll to position [1603, 0]
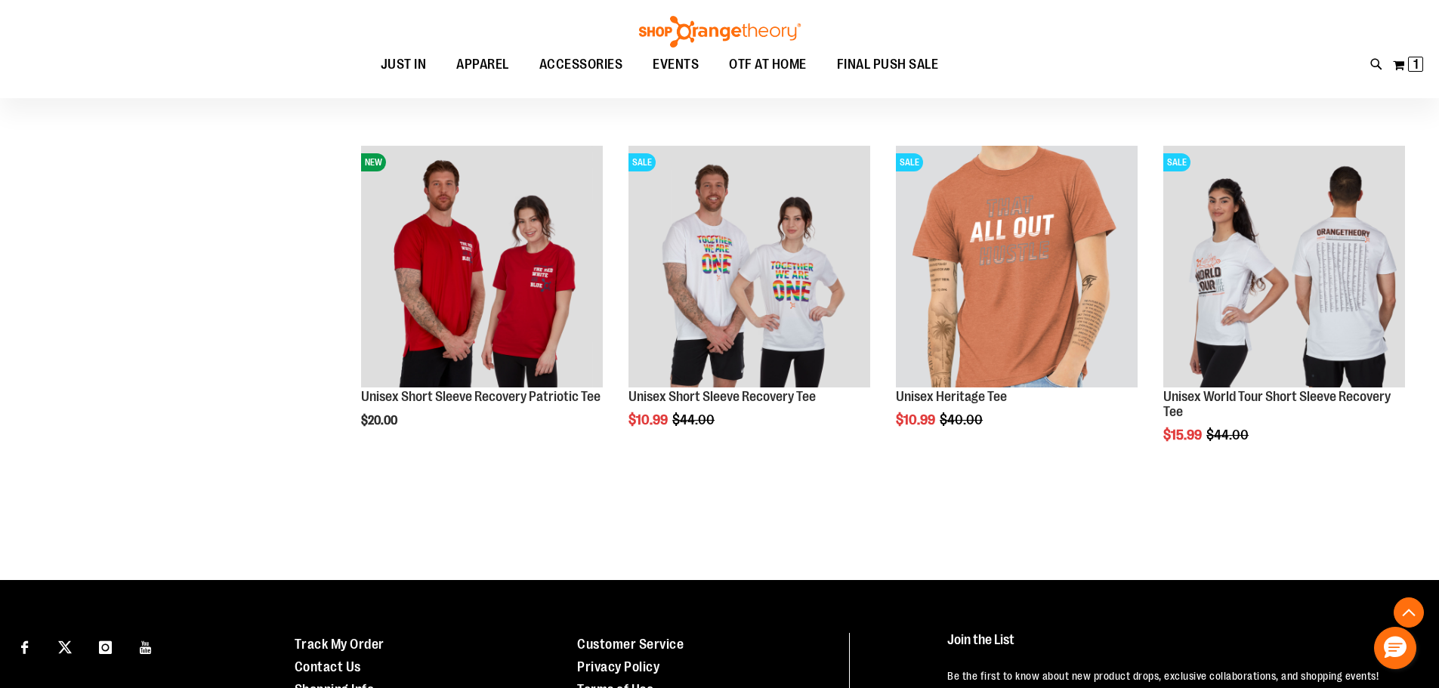
scroll to position [2792, 0]
